Goal: Task Accomplishment & Management: Complete application form

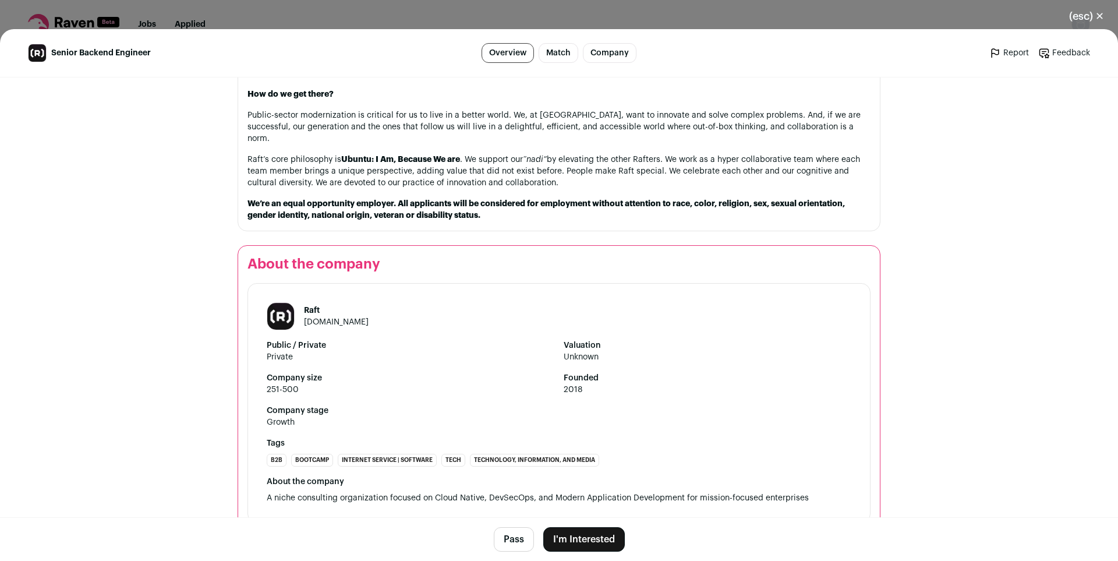
scroll to position [1667, 0]
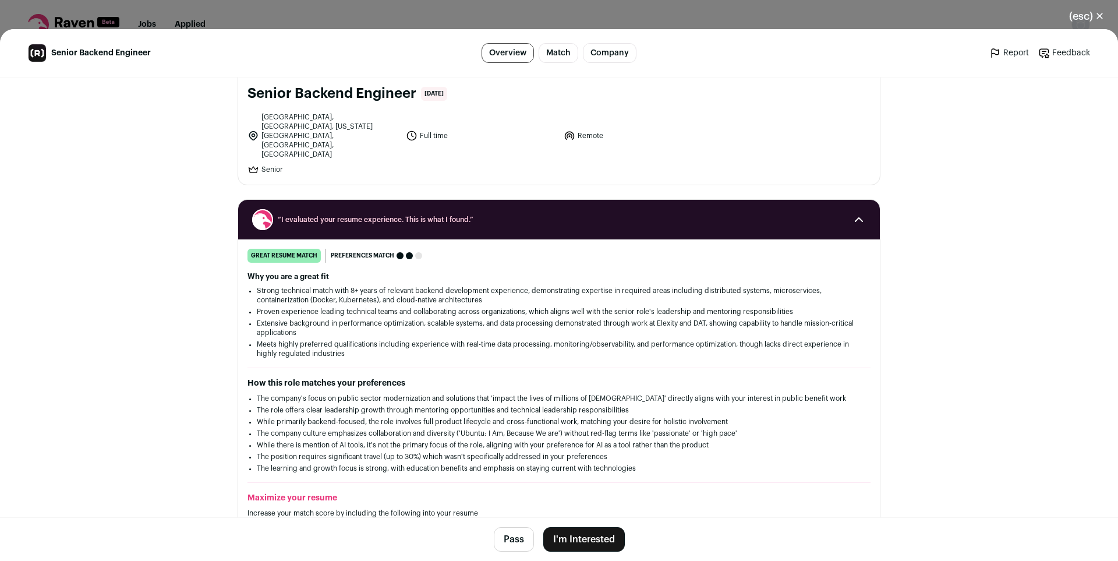
scroll to position [0, 0]
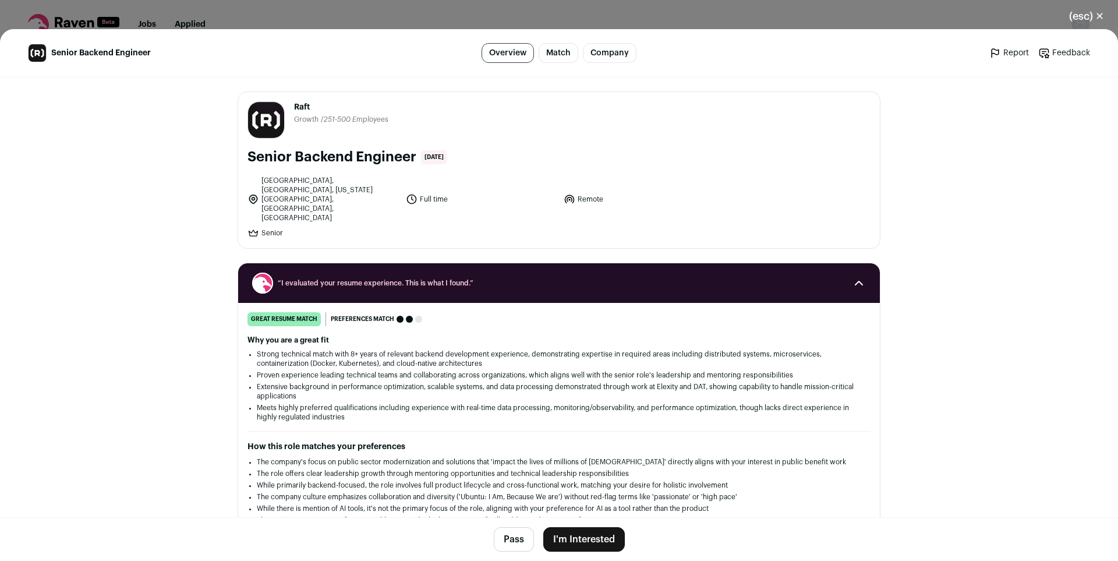
click at [1093, 10] on button "(esc) ✕" at bounding box center [1086, 16] width 63 height 26
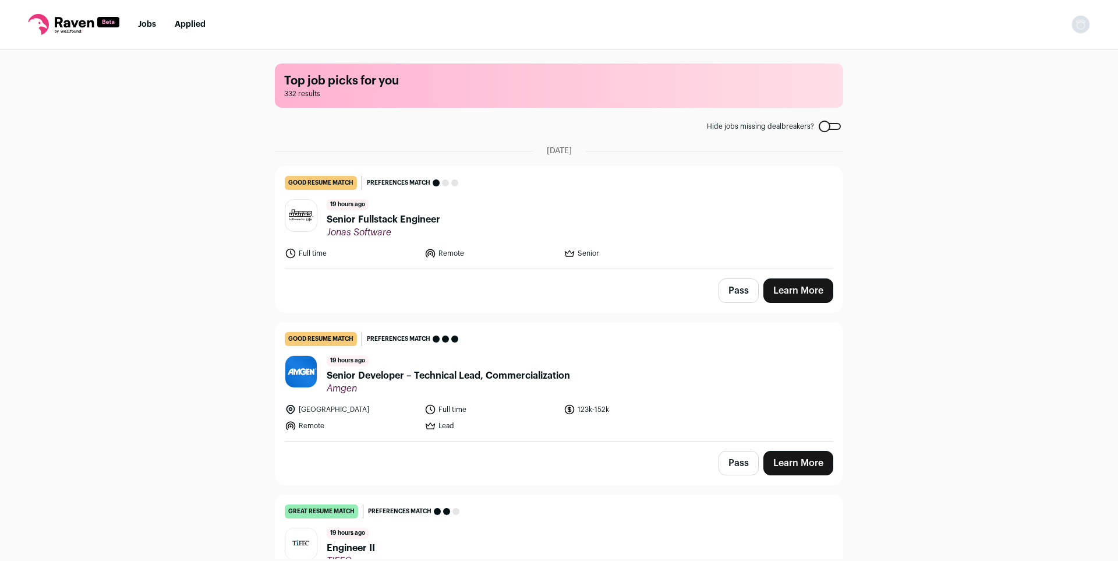
click at [869, 225] on div "Top job picks for you 332 results Hide jobs missing dealbreakers? August 26th, …" at bounding box center [559, 303] width 1118 height 509
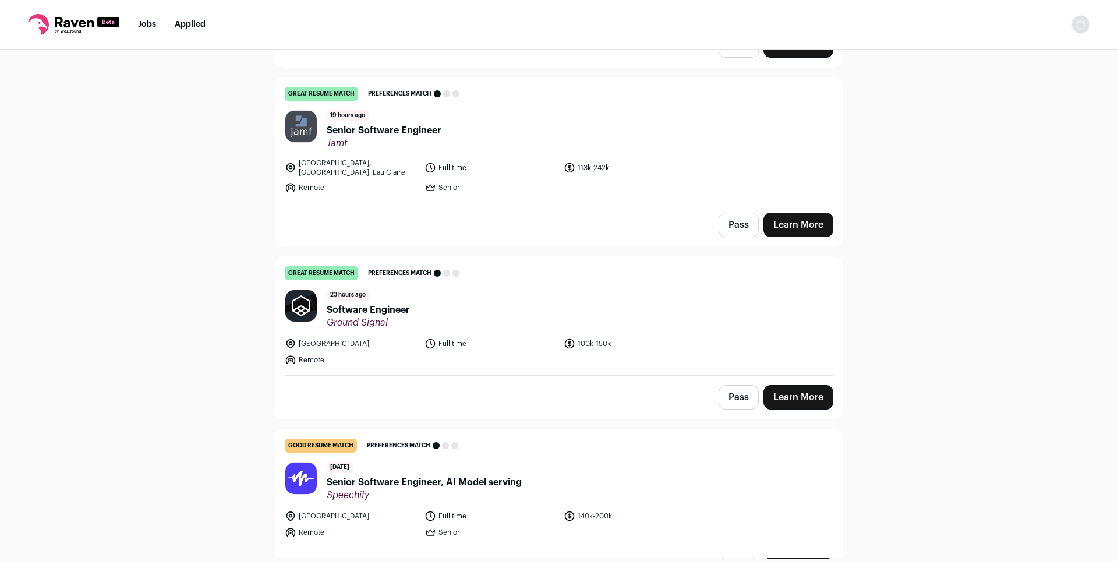
scroll to position [1306, 0]
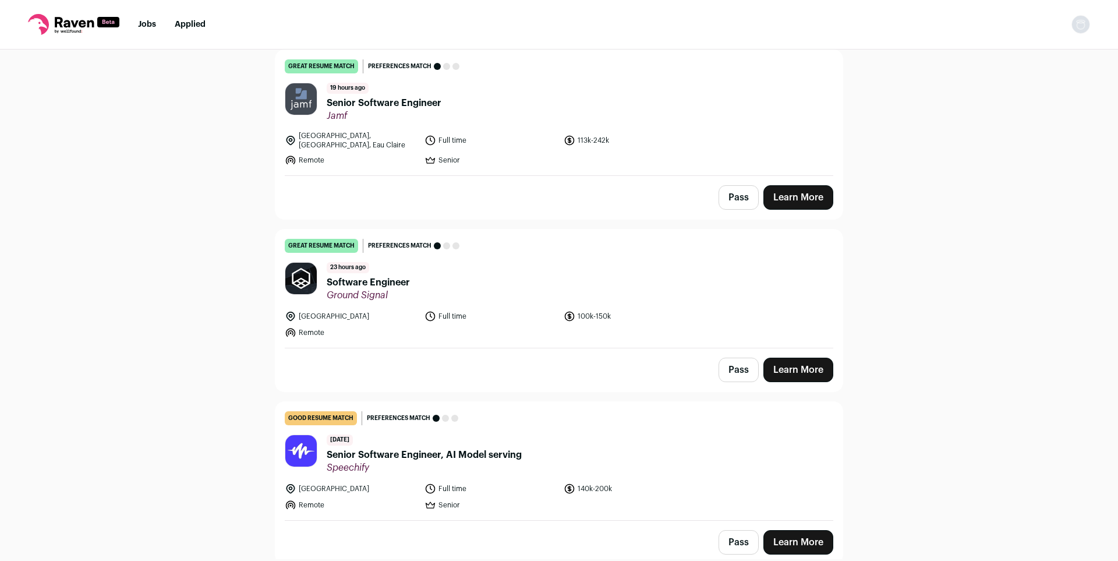
click at [867, 254] on div "Top job picks for you 332 results Hide jobs missing dealbreakers? August 26th, …" at bounding box center [559, 303] width 1118 height 509
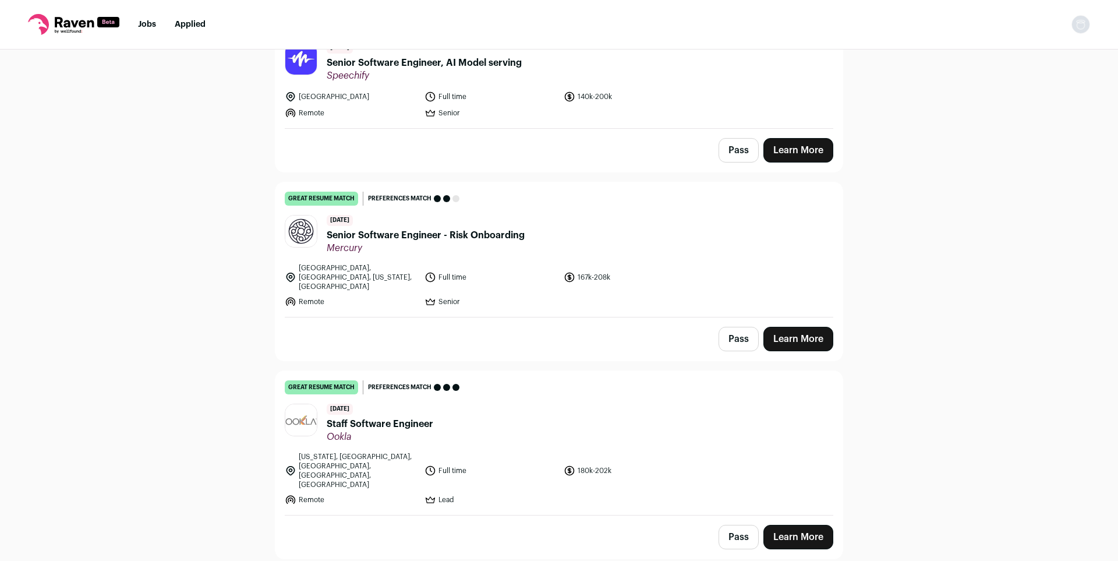
scroll to position [1722, 0]
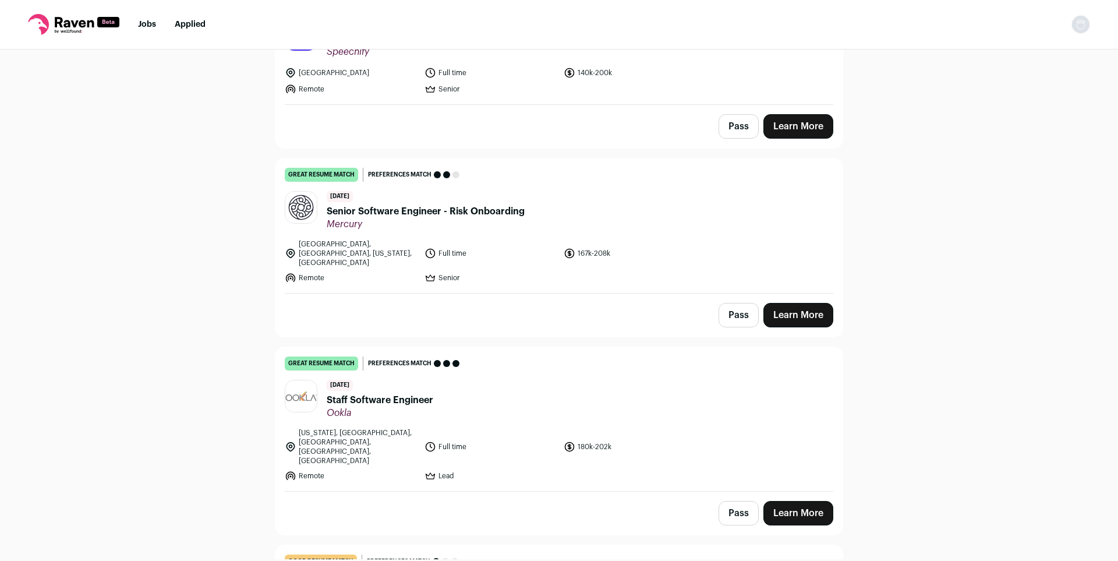
click at [505, 207] on span "Senior Software Engineer - Risk Onboarding" at bounding box center [426, 211] width 198 height 14
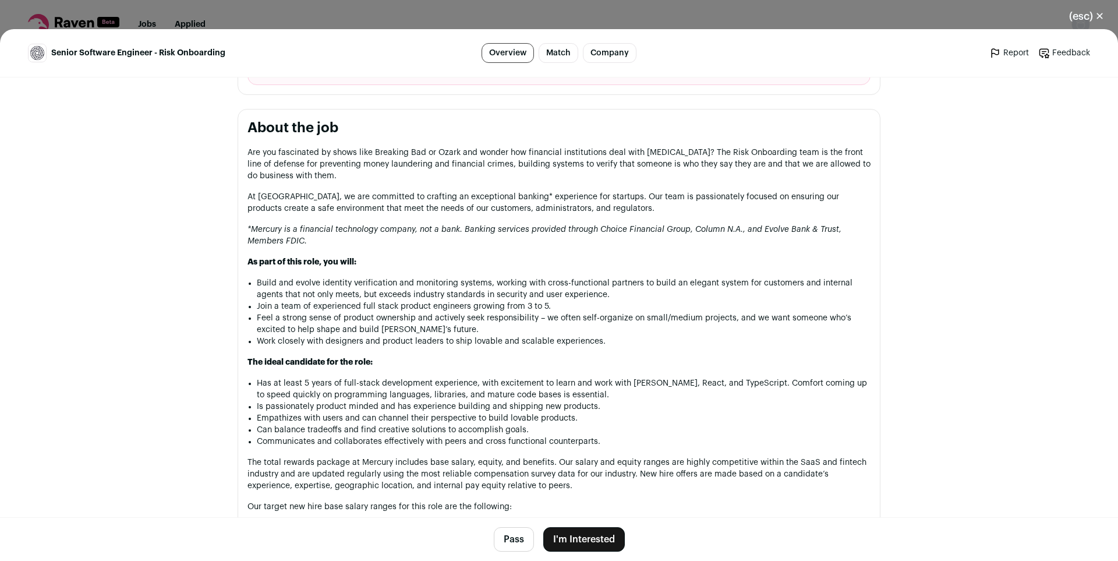
scroll to position [653, 0]
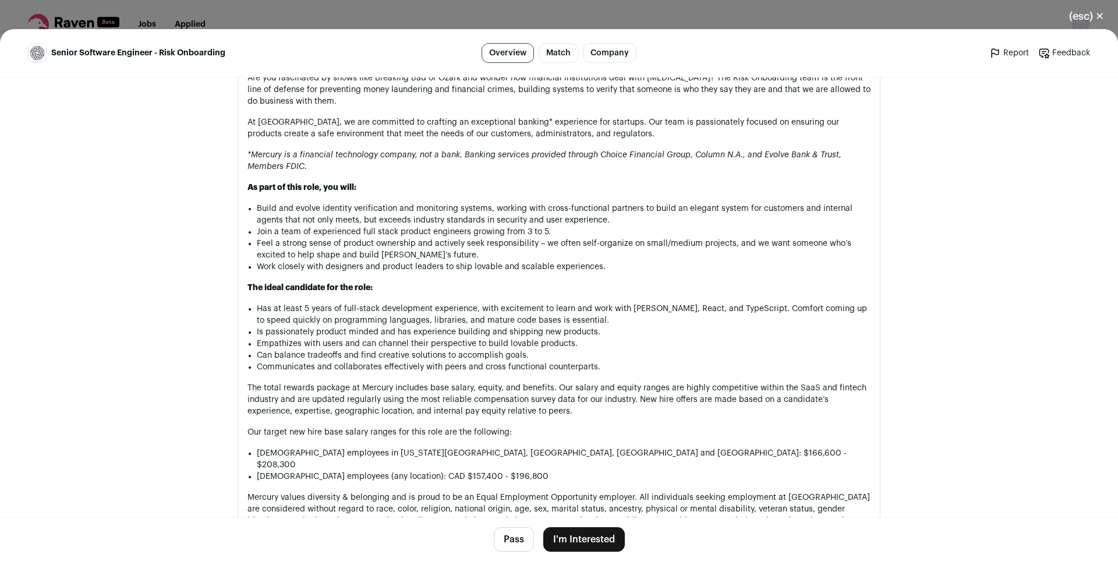
click at [887, 252] on div "Mercury mercury.com Public / Private Private Valuation $3.5B Company size 501-1…" at bounding box center [559, 199] width 699 height 1551
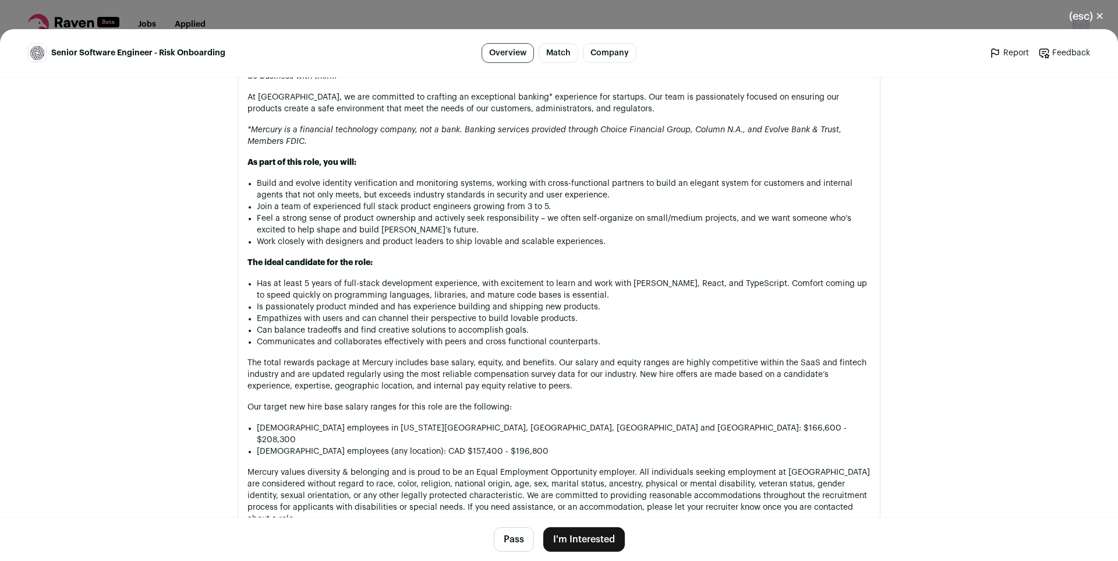
scroll to position [676, 0]
click at [883, 362] on div "Mercury mercury.com Public / Private Private Valuation $3.5B Company size 501-1…" at bounding box center [559, 177] width 699 height 1551
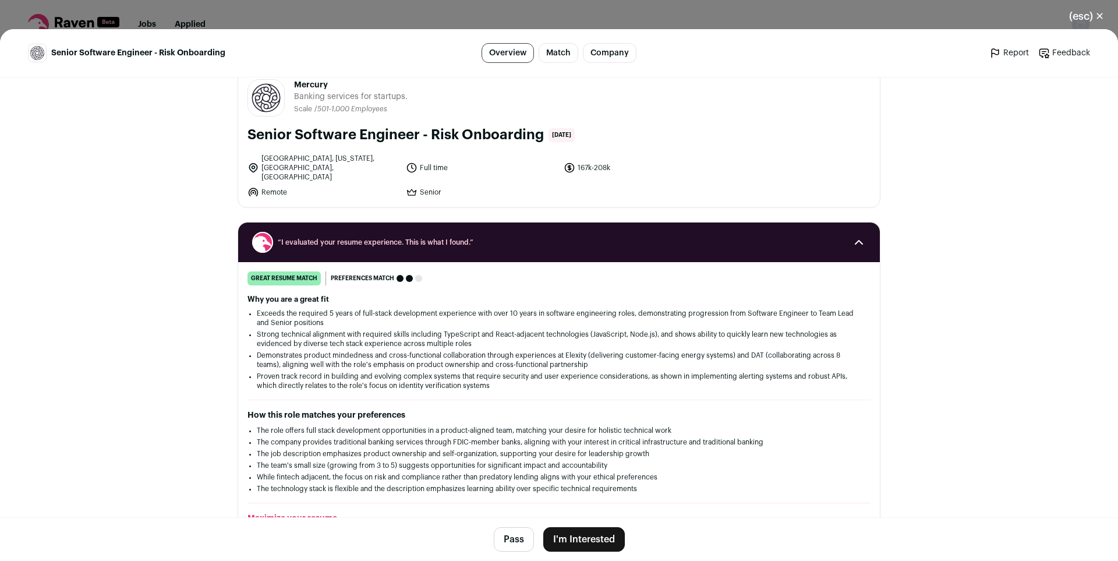
scroll to position [0, 0]
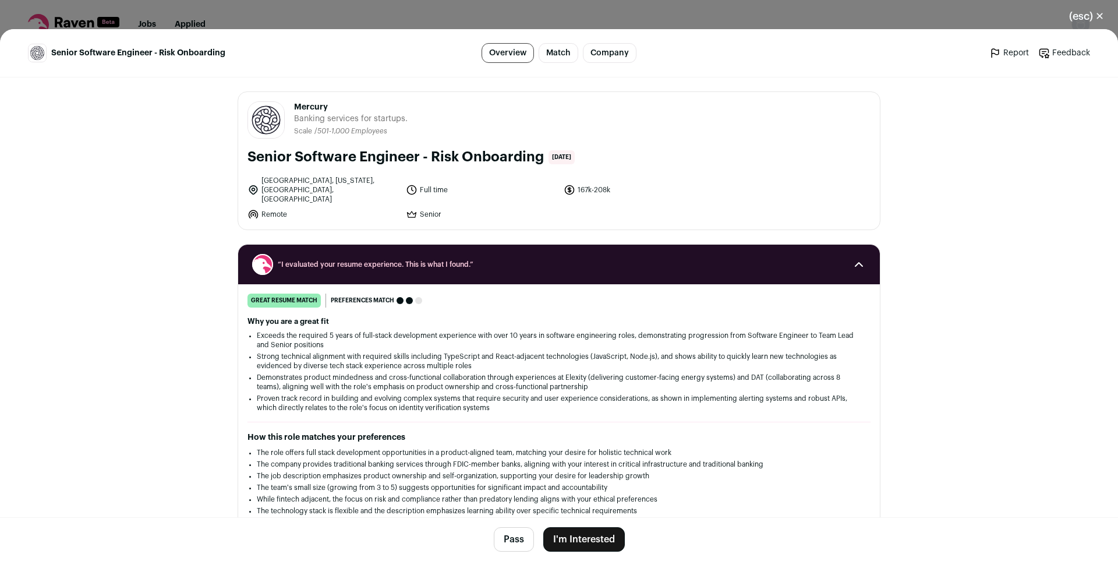
click at [1076, 19] on button "(esc) ✕" at bounding box center [1086, 16] width 63 height 26
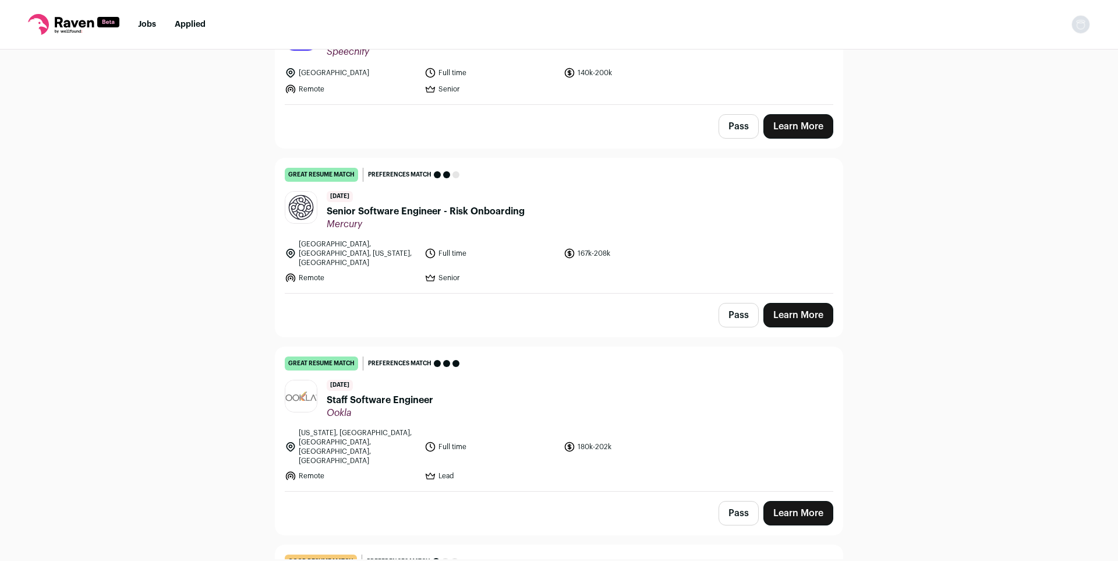
click at [849, 250] on div "Top job picks for you 332 results Hide jobs missing dealbreakers? August 26th, …" at bounding box center [559, 303] width 1118 height 509
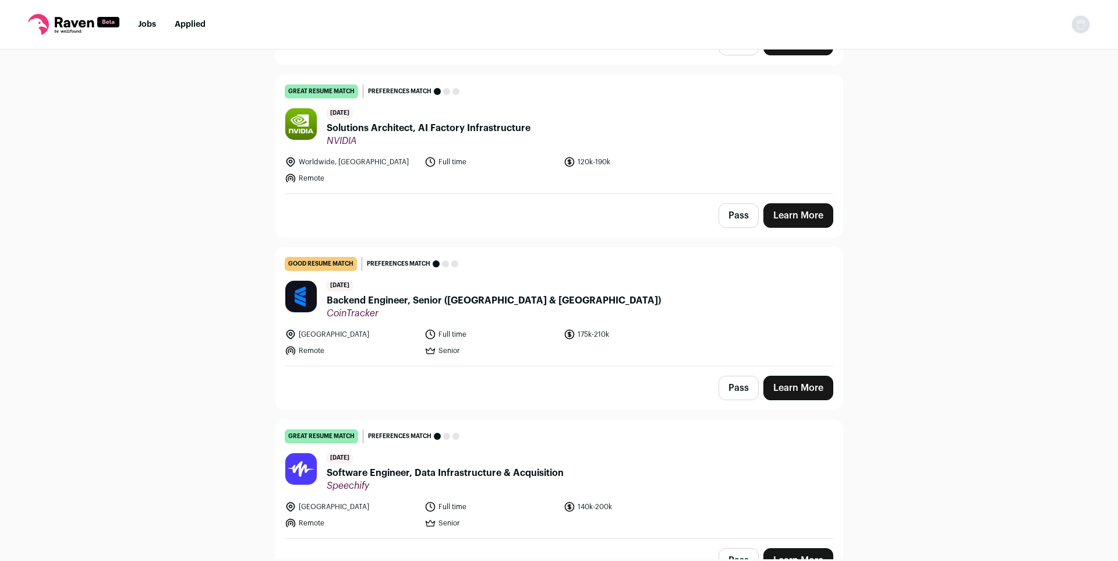
scroll to position [2375, 0]
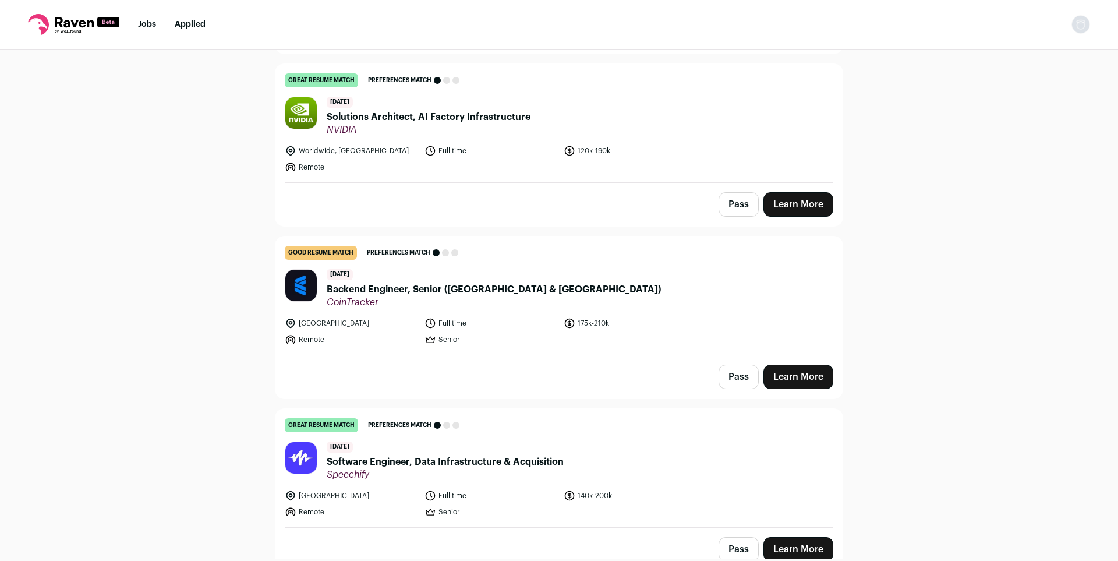
click at [474, 282] on span "Backend Engineer, Senior ([GEOGRAPHIC_DATA] & [GEOGRAPHIC_DATA])" at bounding box center [494, 289] width 334 height 14
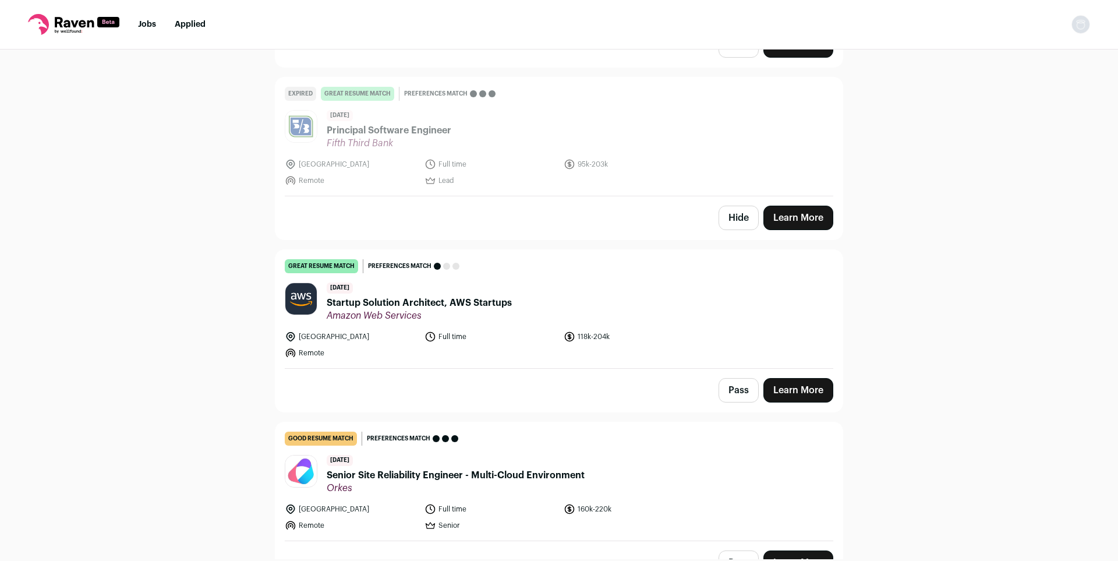
scroll to position [3444, 0]
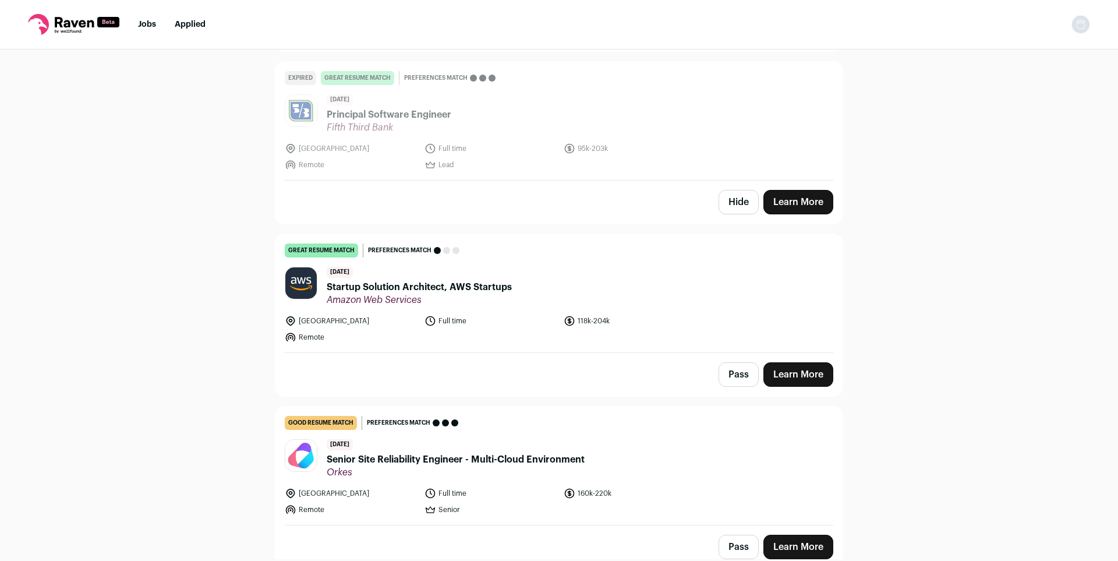
click at [440, 280] on span "Startup Solution Architect, AWS Startups" at bounding box center [419, 287] width 185 height 14
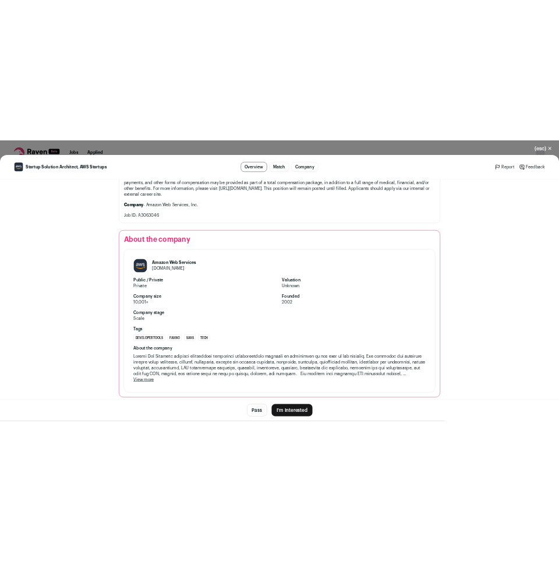
scroll to position [1659, 0]
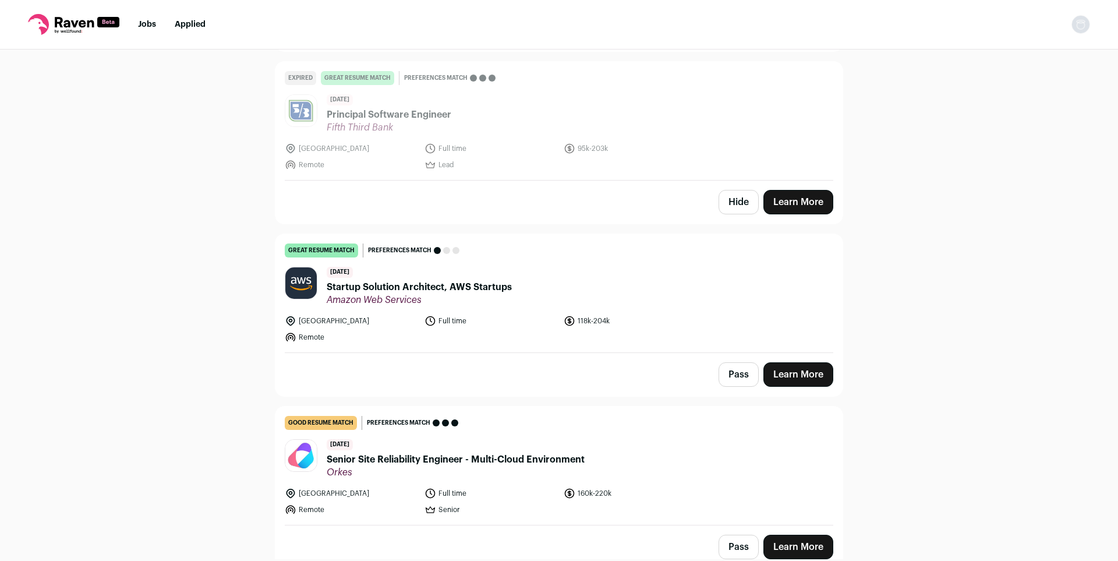
click at [792, 362] on link "Learn More" at bounding box center [798, 374] width 70 height 24
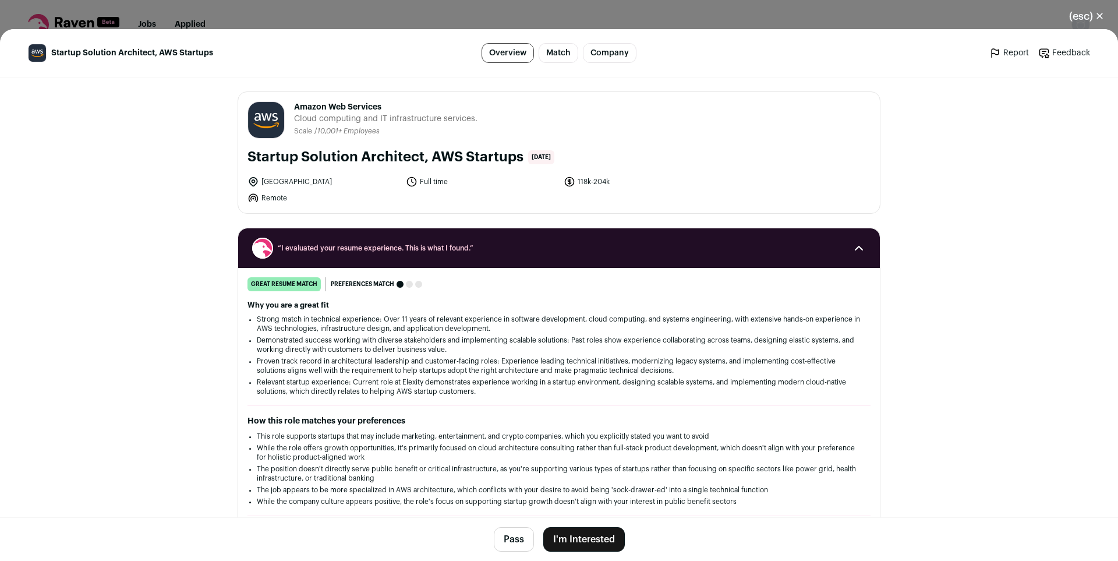
click at [576, 540] on button "I'm Interested" at bounding box center [584, 539] width 82 height 24
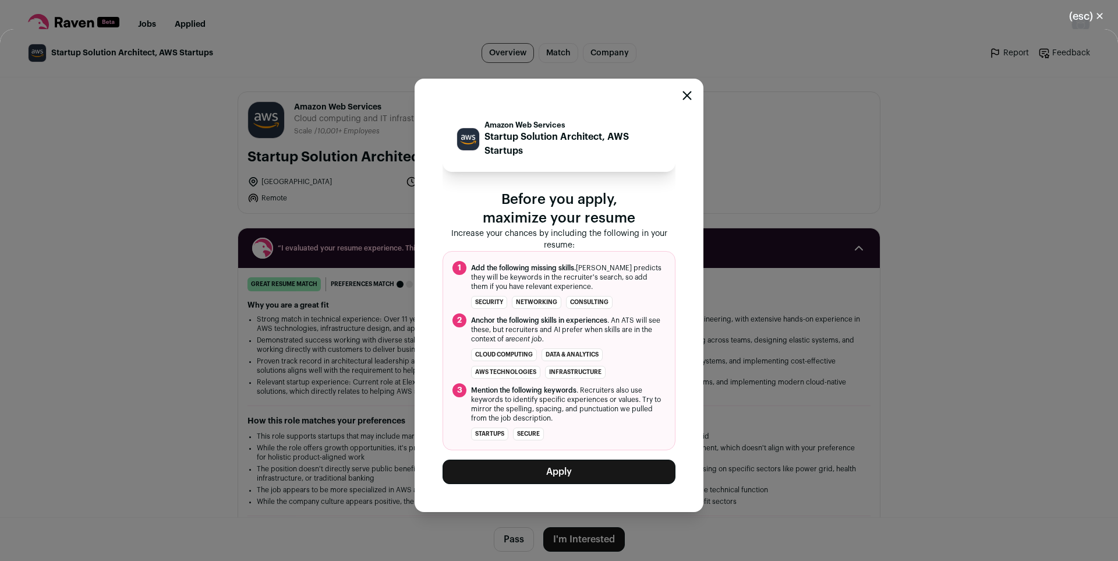
click at [564, 470] on button "Apply" at bounding box center [558, 471] width 233 height 24
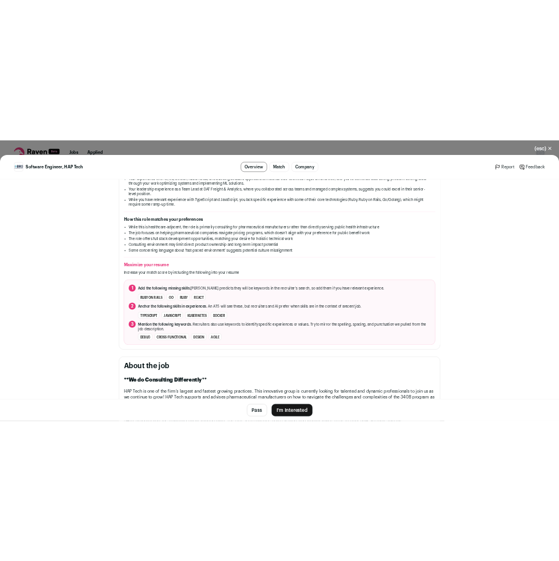
scroll to position [297, 0]
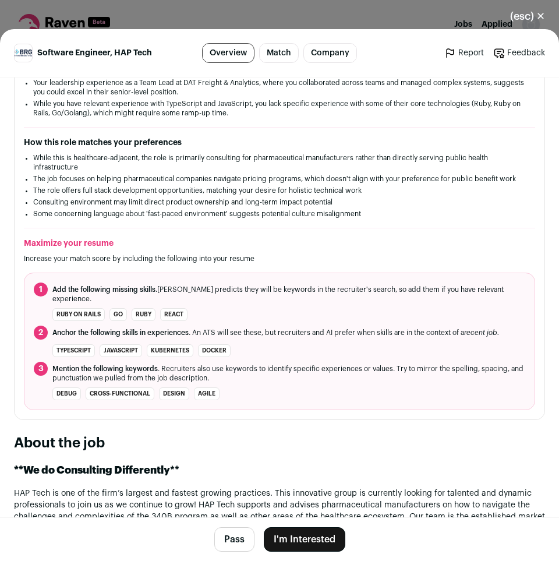
click at [544, 202] on div "good resume match You meet the must-have requirements but are missing some nice…" at bounding box center [280, 204] width 530 height 411
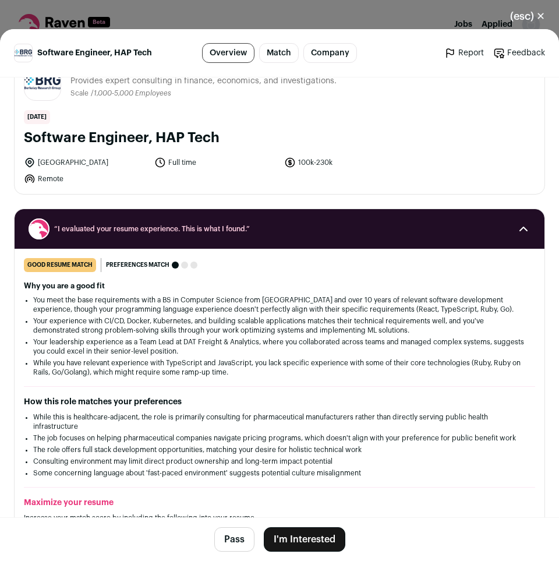
scroll to position [0, 0]
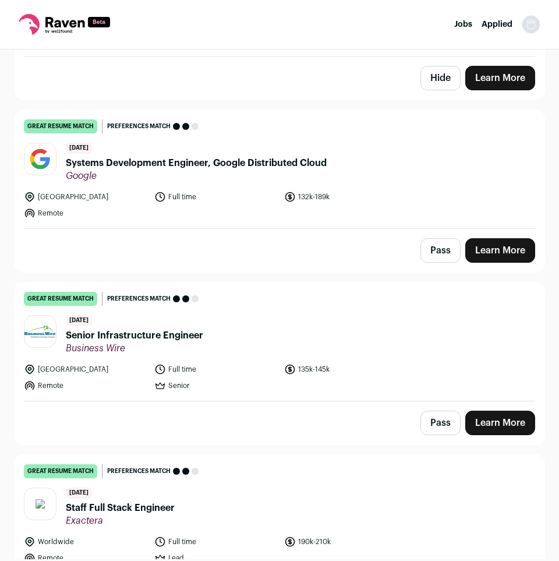
scroll to position [17251, 0]
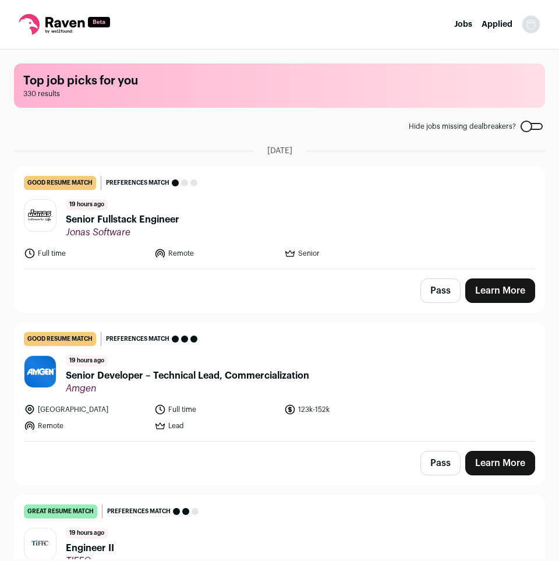
scroll to position [9339, 0]
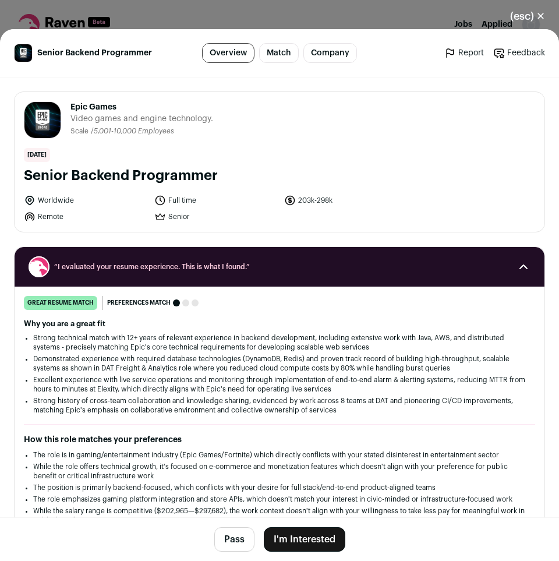
drag, startPoint x: 490, startPoint y: 107, endPoint x: 447, endPoint y: 182, distance: 87.4
click at [447, 182] on div "Epic Games [DOMAIN_NAME] Public / Private Private Valuation $22.5B Company size…" at bounding box center [280, 162] width 530 height 140
click at [466, 351] on li "Strong technical match with 12+ years of relevant experience in backend develop…" at bounding box center [279, 342] width 493 height 19
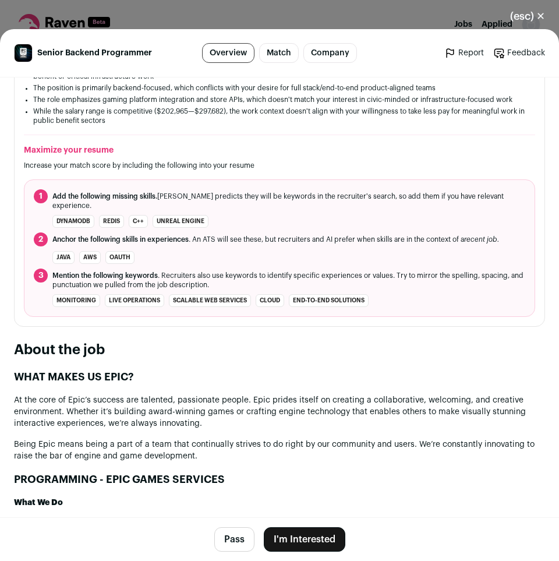
scroll to position [416, 0]
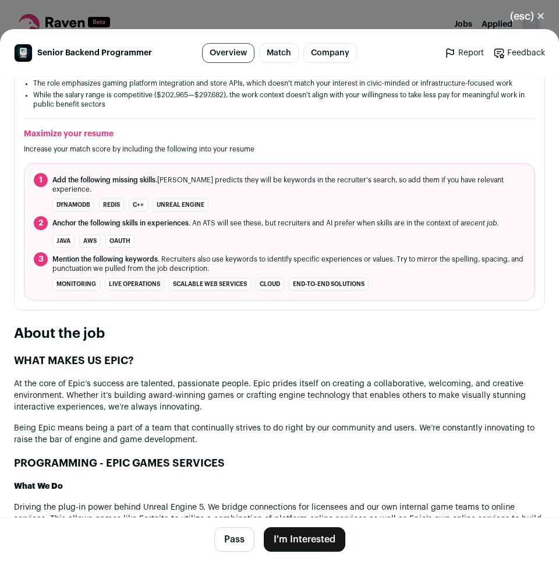
click at [537, 277] on div "great resume match You meet the must-have requirements, the nice-to-have requir…" at bounding box center [280, 90] width 530 height 420
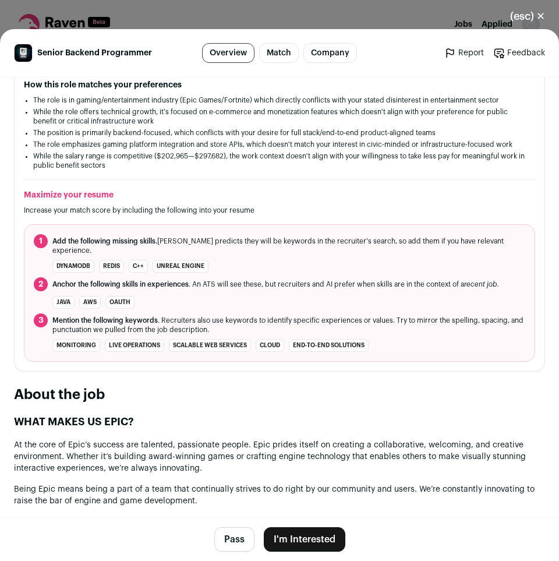
scroll to position [356, 0]
